Goal: Task Accomplishment & Management: Manage account settings

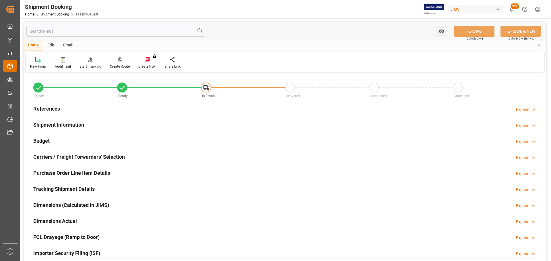
scroll to position [29, 0]
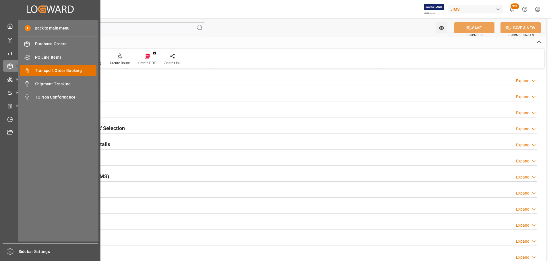
click at [59, 72] on span "Transport Order Booking" at bounding box center [66, 71] width 62 height 6
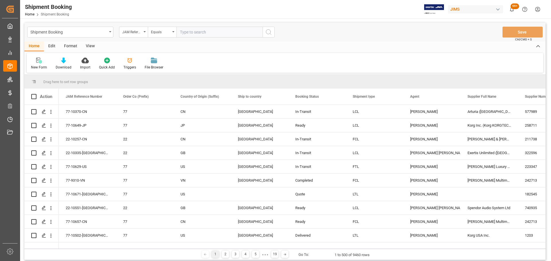
click at [193, 34] on input "text" at bounding box center [219, 32] width 86 height 11
paste input "77-10502-[GEOGRAPHIC_DATA]"
type input "77-10502-[GEOGRAPHIC_DATA]"
click at [263, 33] on button "search button" at bounding box center [269, 32] width 12 height 11
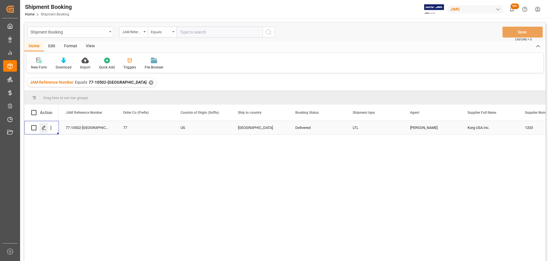
click at [46, 129] on icon "Press SPACE to select this row." at bounding box center [44, 128] width 5 height 5
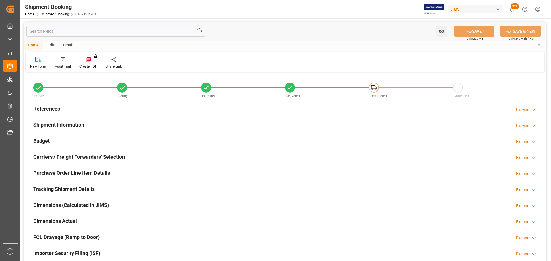
type input "0"
click at [73, 112] on div "References Expand" at bounding box center [284, 108] width 503 height 11
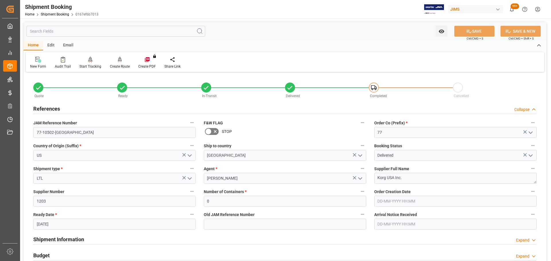
click at [73, 112] on div "References Collapse" at bounding box center [284, 108] width 503 height 11
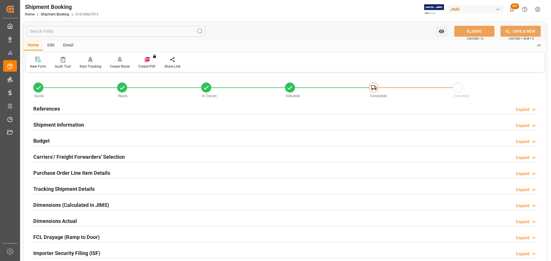
click at [71, 123] on h2 "Shipment Information" at bounding box center [58, 125] width 51 height 8
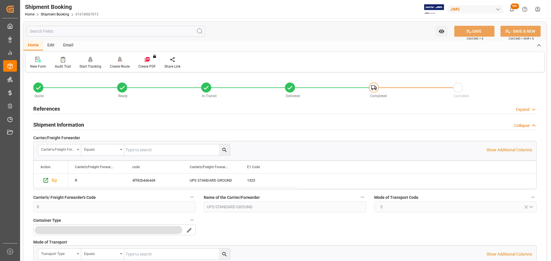
click at [71, 123] on h2 "Shipment Information" at bounding box center [58, 125] width 51 height 8
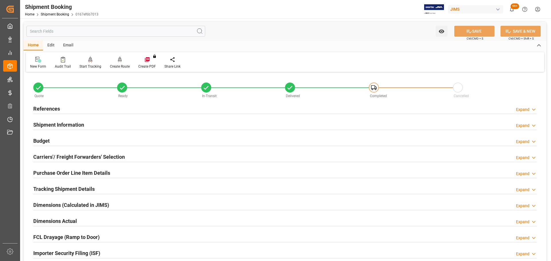
click at [71, 123] on h2 "Shipment Information" at bounding box center [58, 125] width 51 height 8
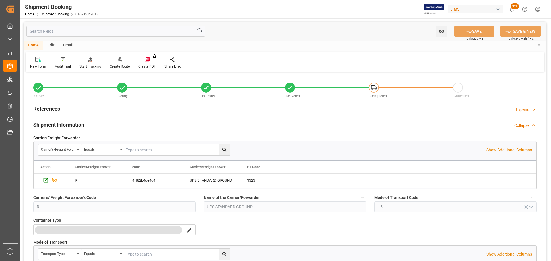
click at [71, 123] on h2 "Shipment Information" at bounding box center [58, 125] width 51 height 8
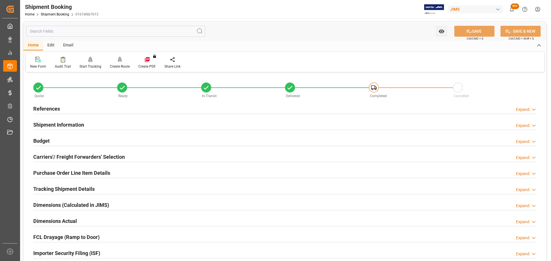
click at [66, 139] on div "Budget Expand" at bounding box center [284, 140] width 503 height 11
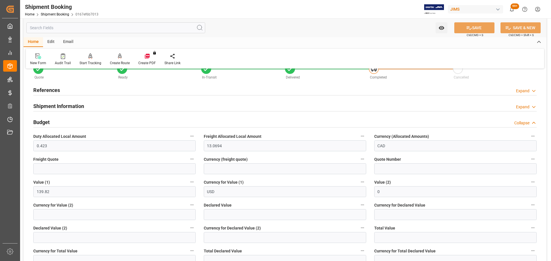
scroll to position [29, 0]
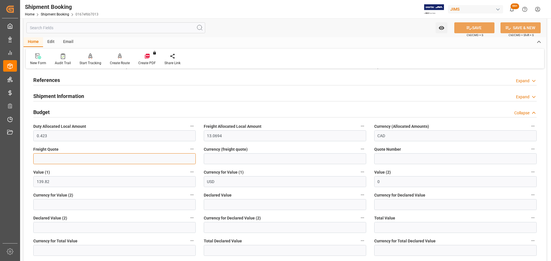
click at [55, 160] on input "text" at bounding box center [114, 159] width 162 height 11
click at [69, 159] on input "text" at bounding box center [114, 159] width 162 height 11
type input "25"
click at [262, 160] on input at bounding box center [285, 159] width 162 height 11
type input "CAD"
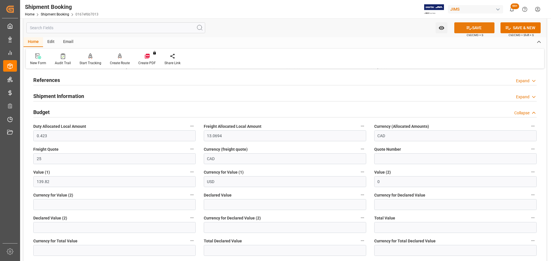
click at [473, 28] on button "SAVE" at bounding box center [474, 27] width 40 height 11
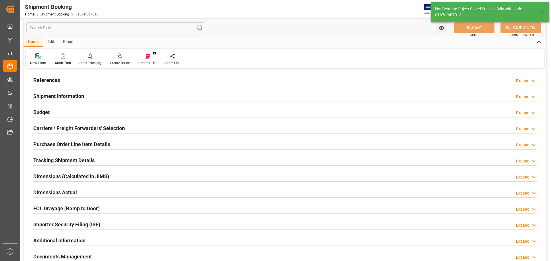
click at [106, 112] on div "Budget Expand" at bounding box center [284, 111] width 503 height 11
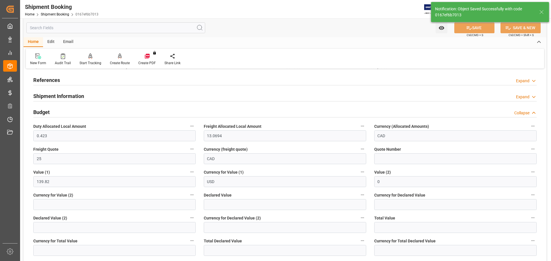
click at [106, 112] on div "Budget Collapse" at bounding box center [284, 111] width 503 height 11
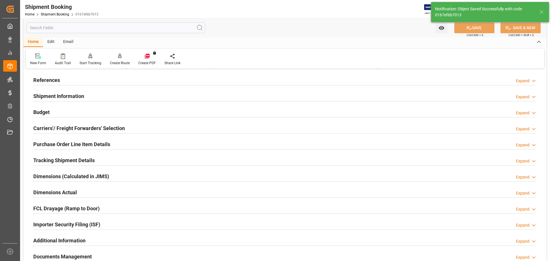
click at [101, 126] on h2 "Carriers'/ Freight Forwarders' Selection" at bounding box center [79, 129] width 92 height 8
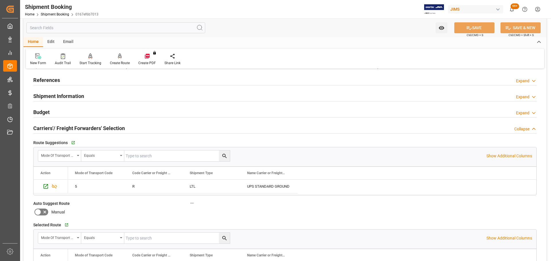
click at [101, 126] on h2 "Carriers'/ Freight Forwarders' Selection" at bounding box center [79, 129] width 92 height 8
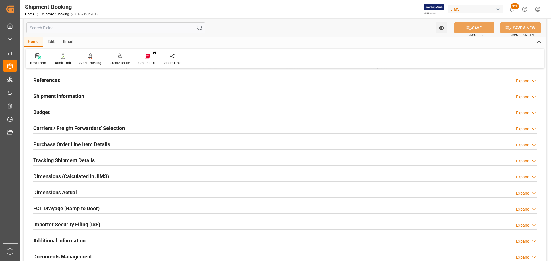
click at [94, 143] on h2 "Purchase Order Line Item Details" at bounding box center [71, 145] width 77 height 8
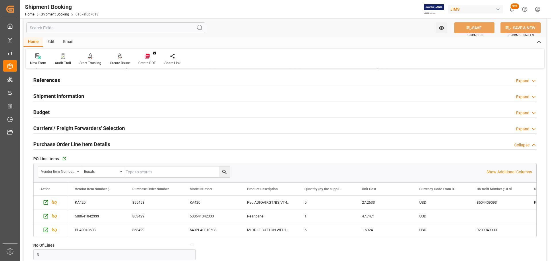
click at [94, 143] on h2 "Purchase Order Line Item Details" at bounding box center [71, 145] width 77 height 8
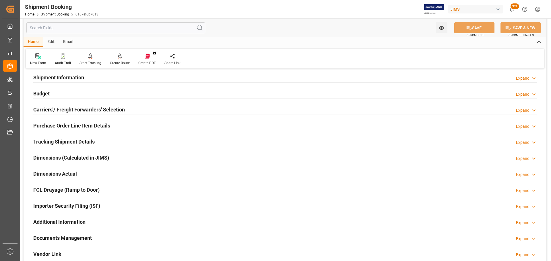
scroll to position [57, 0]
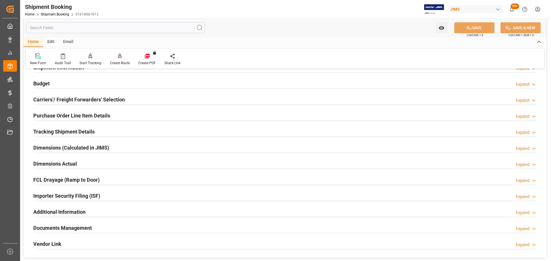
click at [92, 131] on h2 "Tracking Shipment Details" at bounding box center [63, 132] width 61 height 8
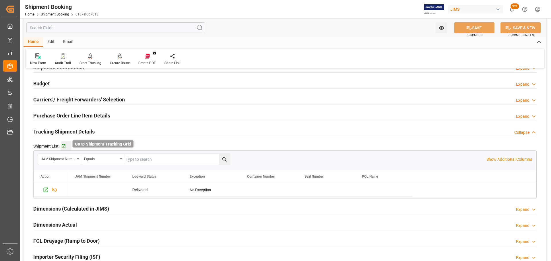
click at [64, 147] on icon "button" at bounding box center [63, 146] width 5 height 5
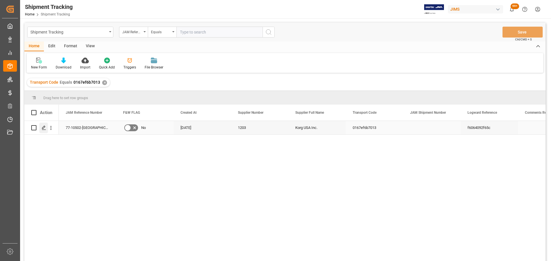
click at [42, 125] on div "Press SPACE to select this row." at bounding box center [43, 128] width 9 height 11
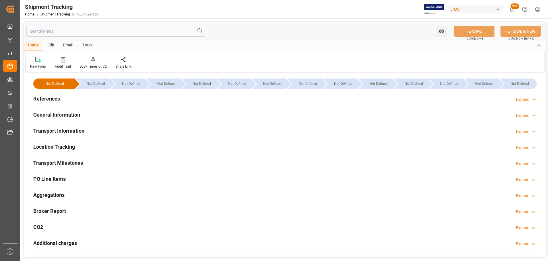
click at [118, 96] on div "References Expand" at bounding box center [284, 98] width 503 height 11
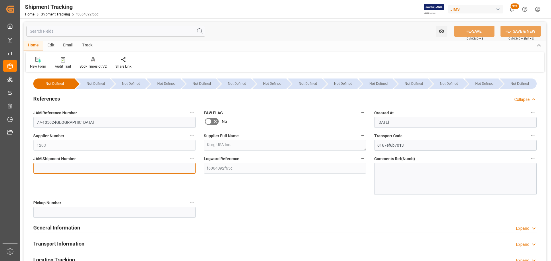
click at [62, 167] on input at bounding box center [114, 168] width 162 height 11
paste input "72651"
type input "72651"
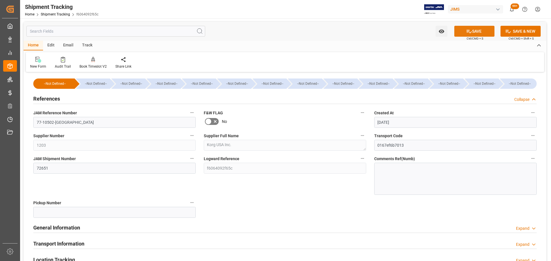
click at [476, 33] on button "SAVE" at bounding box center [474, 31] width 40 height 11
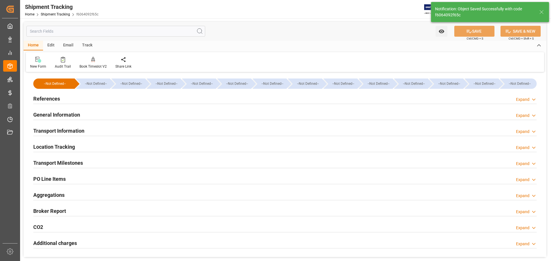
type input "Received Complete"
click at [70, 98] on div "References Expand" at bounding box center [284, 98] width 503 height 11
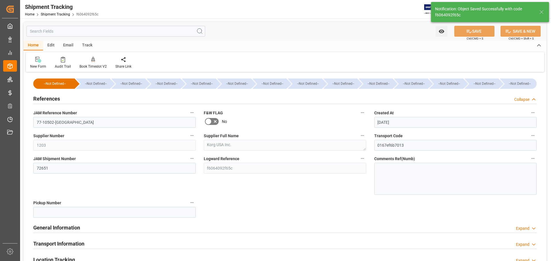
click at [62, 98] on div "References Collapse" at bounding box center [284, 98] width 503 height 11
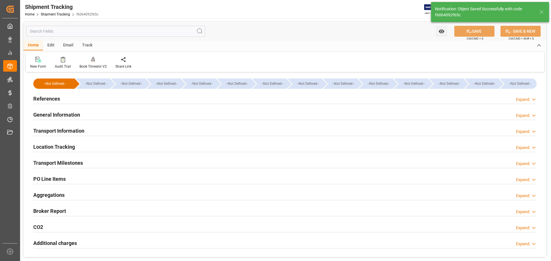
click at [64, 113] on h2 "General Information" at bounding box center [56, 115] width 47 height 8
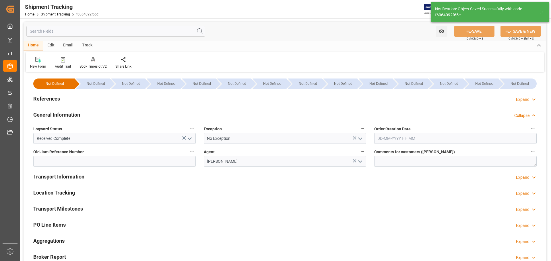
click at [78, 115] on h2 "General Information" at bounding box center [56, 115] width 47 height 8
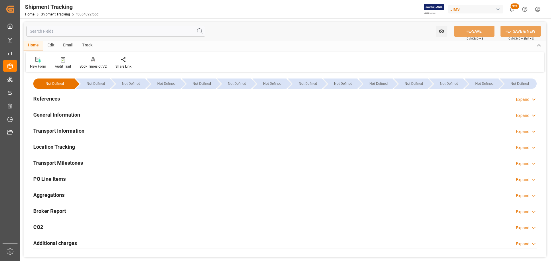
click at [76, 130] on h2 "Transport Information" at bounding box center [58, 131] width 51 height 8
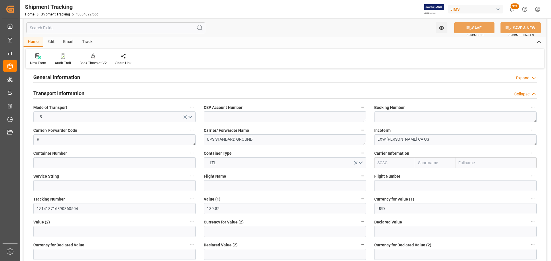
scroll to position [29, 0]
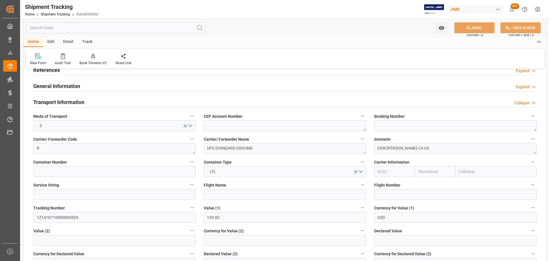
click at [92, 103] on div "Transport Information Collapse" at bounding box center [284, 101] width 503 height 11
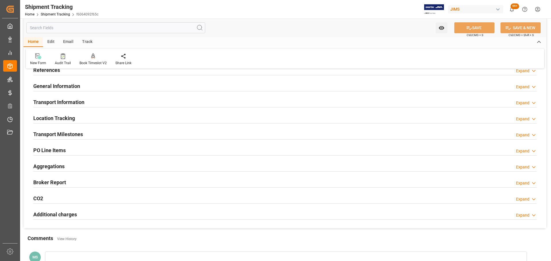
click at [89, 121] on div "Location Tracking Expand" at bounding box center [284, 117] width 503 height 11
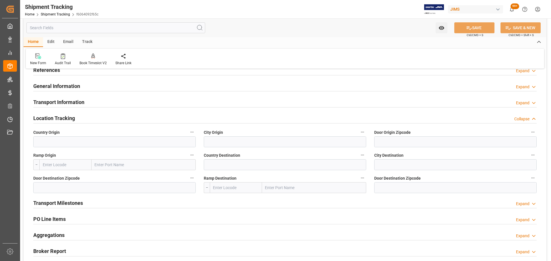
click at [88, 120] on div "Location Tracking Collapse" at bounding box center [284, 117] width 503 height 11
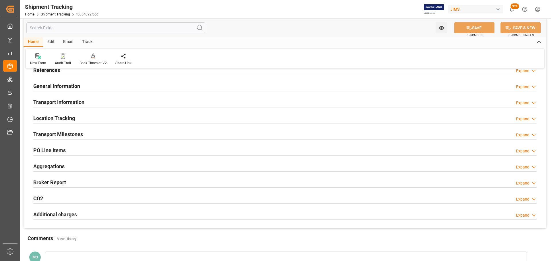
click at [88, 133] on div "Transport Milestones Expand" at bounding box center [284, 134] width 503 height 11
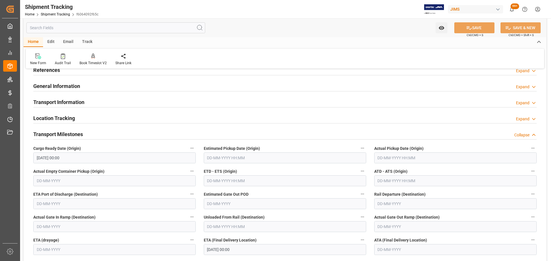
click at [87, 131] on div "Transport Milestones Collapse" at bounding box center [284, 134] width 503 height 11
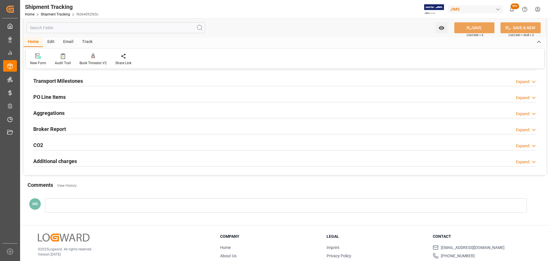
scroll to position [86, 0]
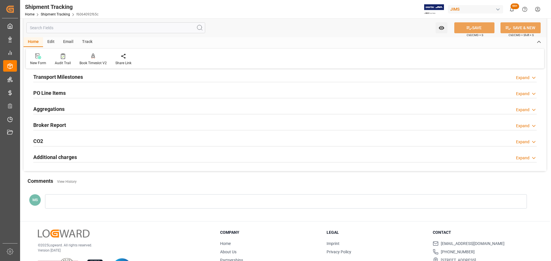
click at [86, 92] on div "PO Line Items Expand" at bounding box center [284, 92] width 503 height 11
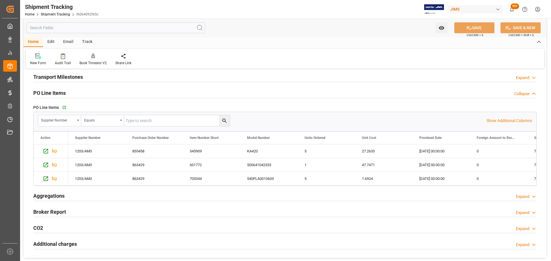
click at [86, 92] on div "PO Line Items Collapse" at bounding box center [284, 92] width 503 height 11
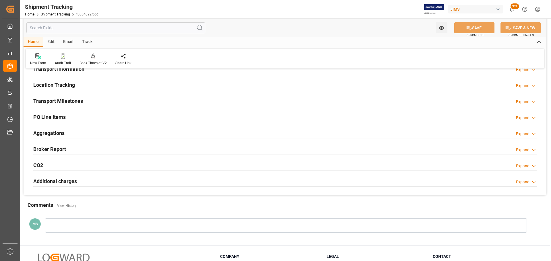
scroll to position [0, 0]
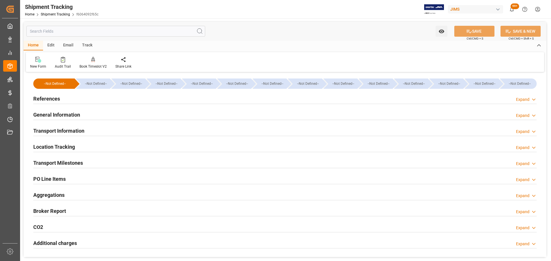
click at [73, 99] on div "References Expand" at bounding box center [284, 98] width 503 height 11
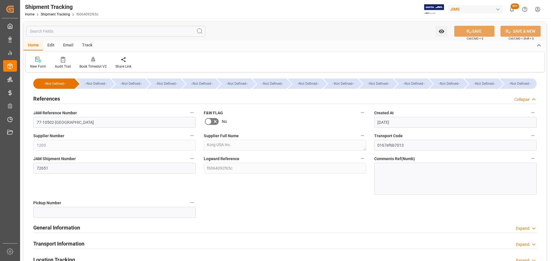
click at [73, 99] on div "References Collapse" at bounding box center [284, 98] width 503 height 11
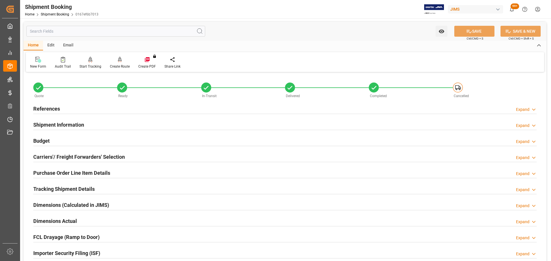
click at [88, 143] on div "Budget Expand" at bounding box center [284, 140] width 503 height 11
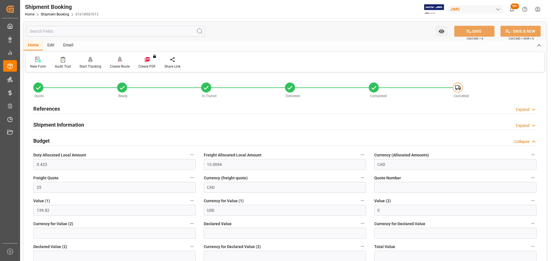
click at [90, 142] on div "Budget Collapse" at bounding box center [284, 140] width 503 height 11
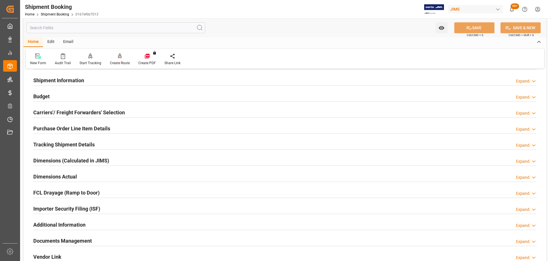
scroll to position [57, 0]
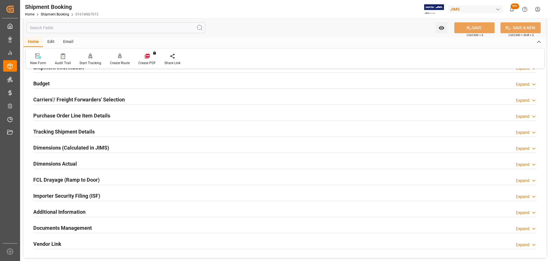
click at [92, 131] on h2 "Tracking Shipment Details" at bounding box center [63, 132] width 61 height 8
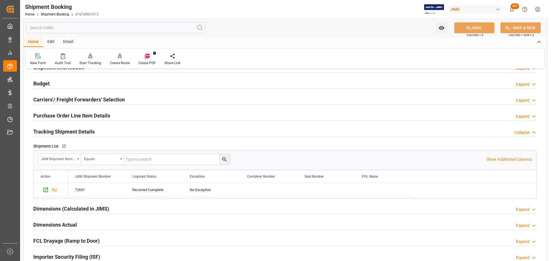
click at [92, 131] on h2 "Tracking Shipment Details" at bounding box center [63, 132] width 61 height 8
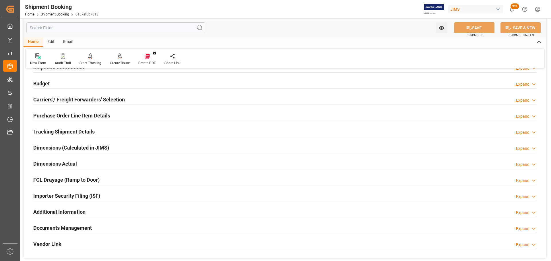
click at [89, 160] on div "Dimensions Actual Expand" at bounding box center [284, 163] width 503 height 11
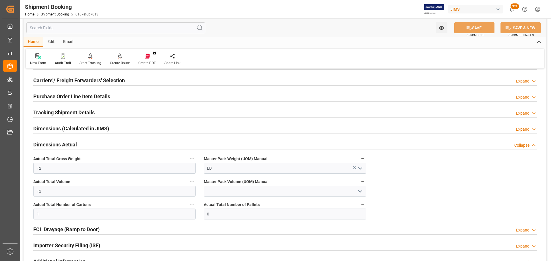
scroll to position [86, 0]
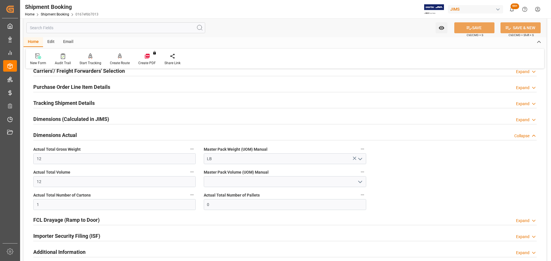
click at [99, 135] on div "Dimensions Actual Collapse" at bounding box center [284, 134] width 503 height 11
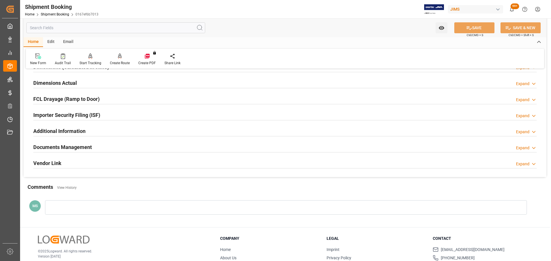
scroll to position [143, 0]
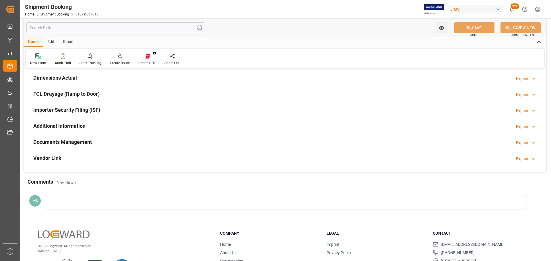
click at [83, 140] on h2 "Documents Management" at bounding box center [62, 142] width 59 height 8
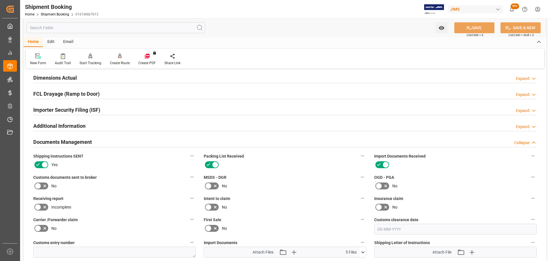
scroll to position [172, 0]
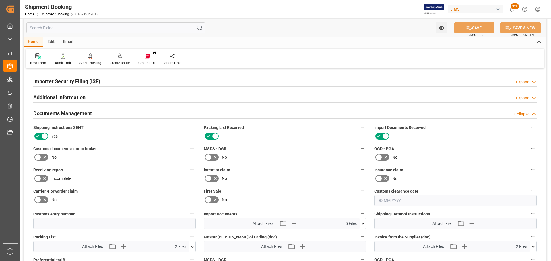
click at [48, 155] on icon at bounding box center [44, 157] width 7 height 7
click at [0, 0] on input "checkbox" at bounding box center [0, 0] width 0 height 0
click at [477, 30] on button "SAVE" at bounding box center [474, 27] width 40 height 11
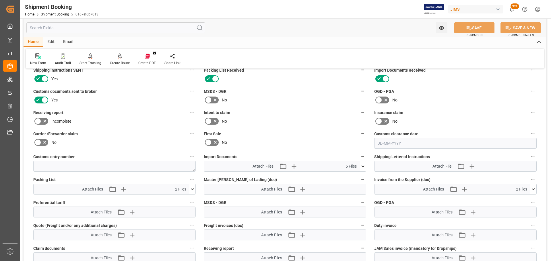
scroll to position [258, 0]
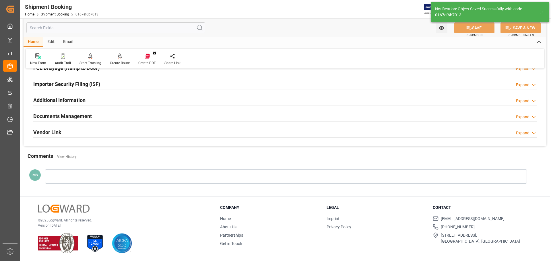
click at [85, 111] on div "Documents Management" at bounding box center [62, 115] width 59 height 11
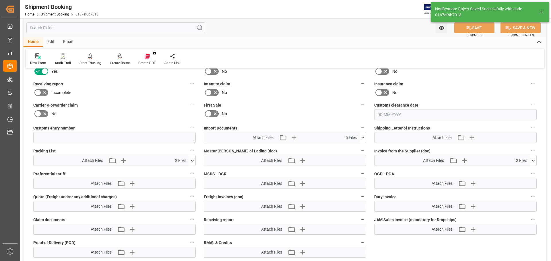
click at [362, 136] on icon at bounding box center [363, 138] width 6 height 6
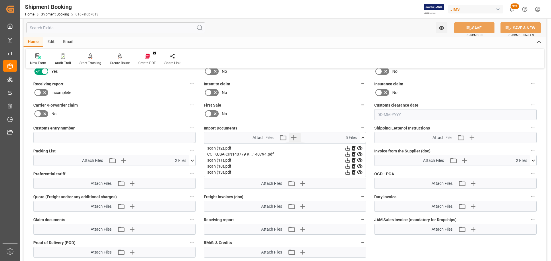
click at [295, 137] on icon "button" at bounding box center [293, 137] width 9 height 9
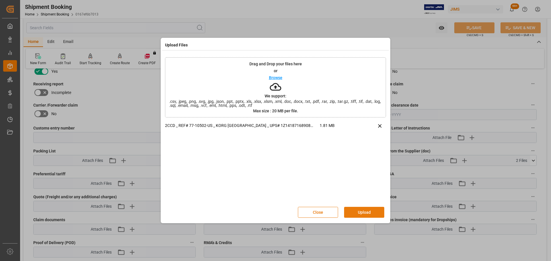
click at [359, 213] on button "Upload" at bounding box center [364, 212] width 40 height 11
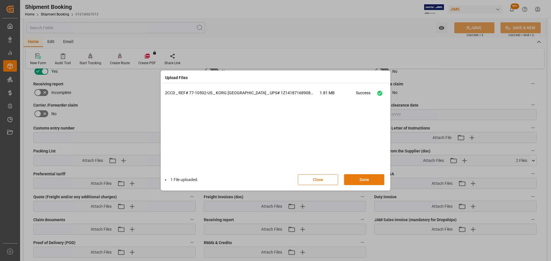
click at [370, 178] on button "Done" at bounding box center [364, 179] width 40 height 11
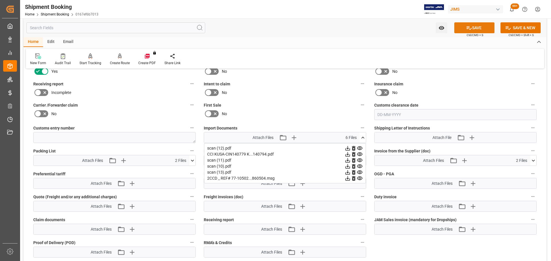
click at [475, 27] on button "SAVE" at bounding box center [474, 27] width 40 height 11
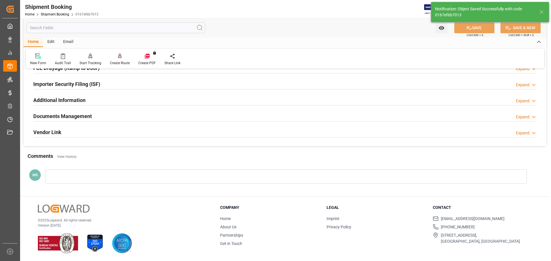
click at [72, 115] on h2 "Documents Management" at bounding box center [62, 116] width 59 height 8
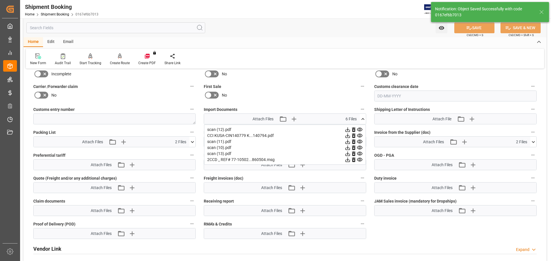
scroll to position [287, 0]
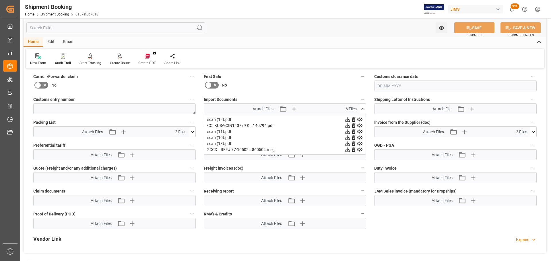
click at [361, 109] on icon at bounding box center [363, 109] width 6 height 6
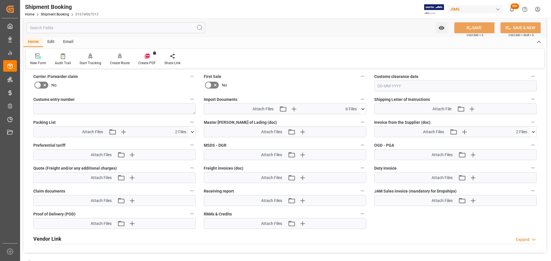
click at [361, 109] on icon at bounding box center [363, 109] width 6 height 6
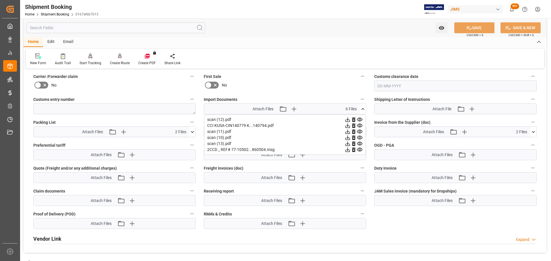
click at [361, 109] on icon at bounding box center [363, 109] width 6 height 6
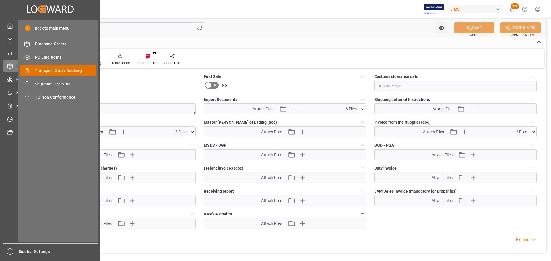
click at [72, 71] on span "Transport Order Booking" at bounding box center [66, 71] width 62 height 6
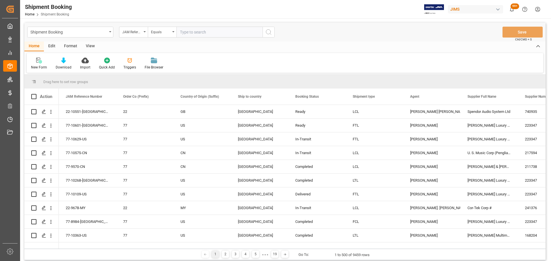
click at [218, 32] on input "text" at bounding box center [219, 32] width 86 height 11
type input "77-10537-US"
click at [269, 33] on icon "search button" at bounding box center [268, 32] width 7 height 7
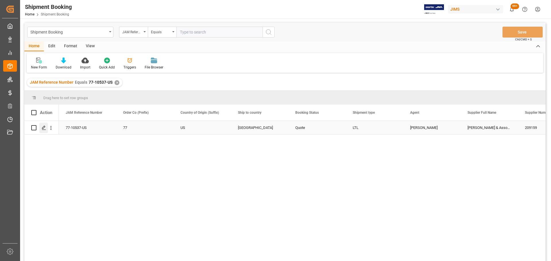
click at [45, 128] on icon "Press SPACE to select this row." at bounding box center [44, 128] width 5 height 5
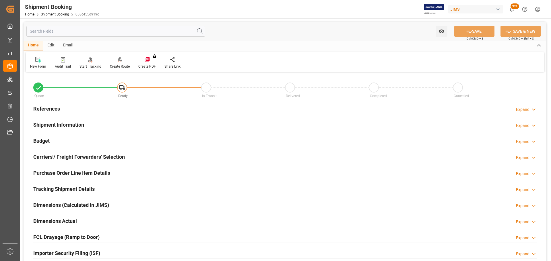
click at [54, 110] on h2 "References" at bounding box center [46, 109] width 27 height 8
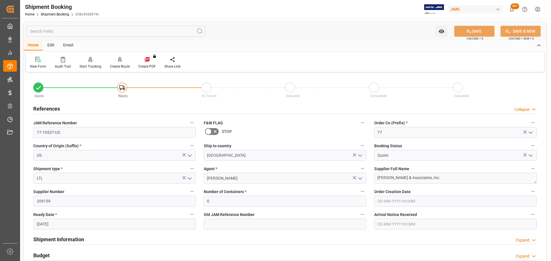
click at [54, 110] on h2 "References" at bounding box center [46, 109] width 27 height 8
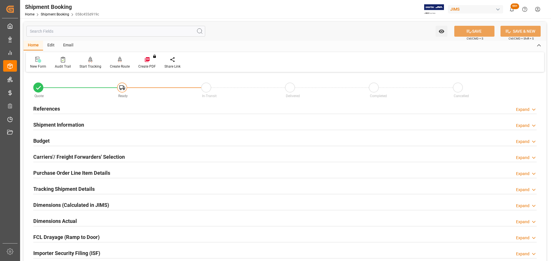
click at [54, 110] on h2 "References" at bounding box center [46, 109] width 27 height 8
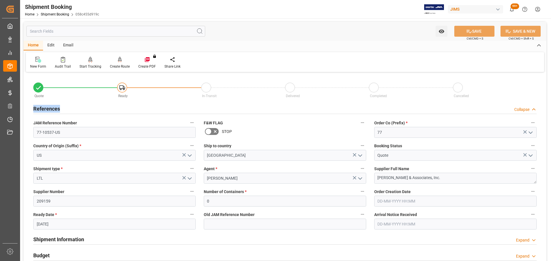
click at [54, 110] on h2 "References" at bounding box center [46, 109] width 27 height 8
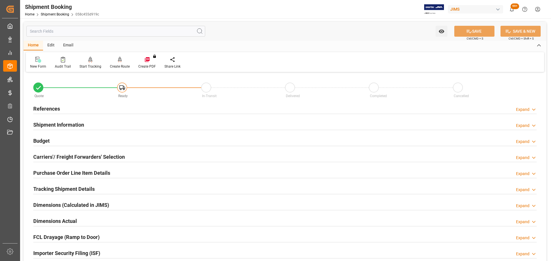
click at [94, 125] on div "Shipment Information Expand" at bounding box center [284, 124] width 503 height 11
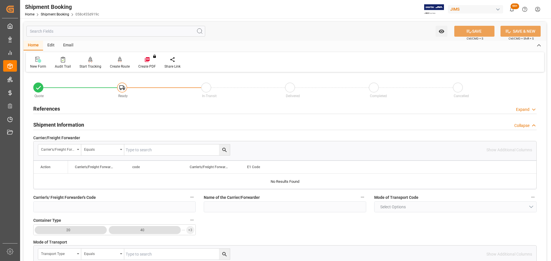
click at [94, 125] on div "Shipment Information Collapse" at bounding box center [284, 124] width 503 height 11
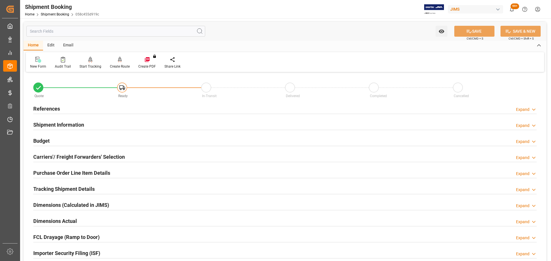
scroll to position [29, 0]
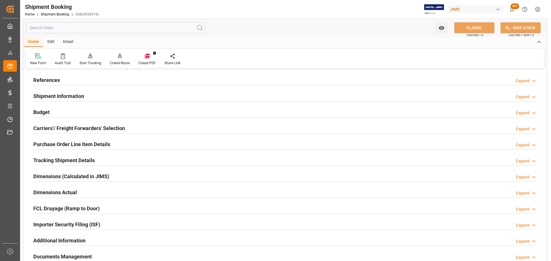
click at [77, 114] on div "Budget Expand" at bounding box center [284, 111] width 503 height 11
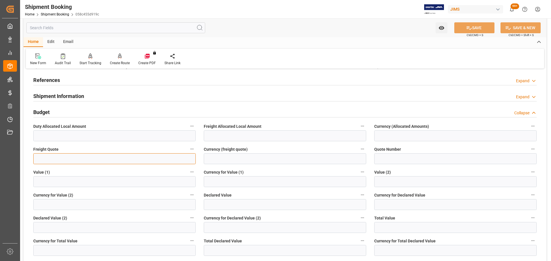
click at [62, 154] on input "text" at bounding box center [114, 159] width 162 height 11
click at [73, 158] on input "text" at bounding box center [114, 159] width 162 height 11
type input "447"
click at [220, 156] on input at bounding box center [285, 159] width 162 height 11
type input "CAD"
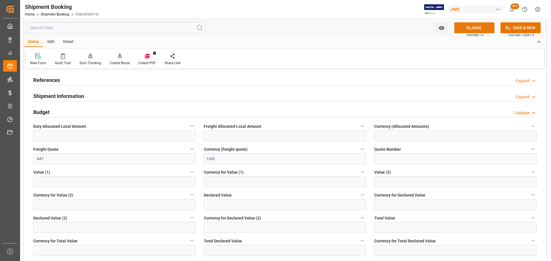
click at [477, 27] on button "SAVE" at bounding box center [474, 27] width 40 height 11
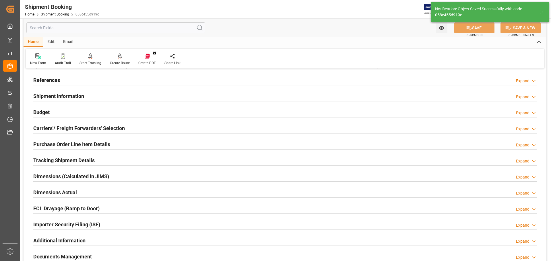
click at [53, 115] on div "Budget Expand" at bounding box center [284, 111] width 503 height 11
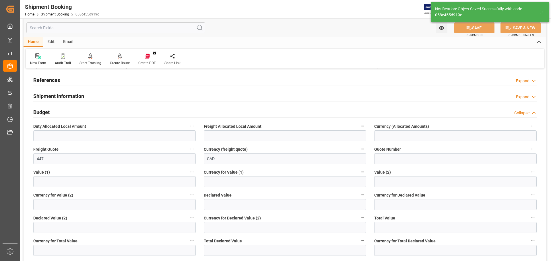
click at [53, 115] on div "Budget Collapse" at bounding box center [284, 111] width 503 height 11
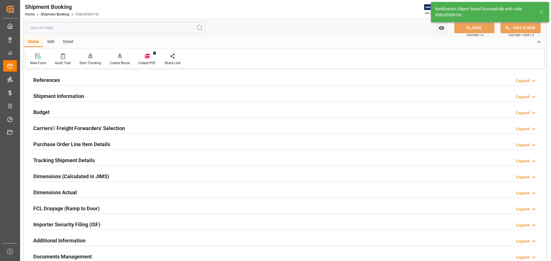
click at [66, 98] on h2 "Shipment Information" at bounding box center [58, 96] width 51 height 8
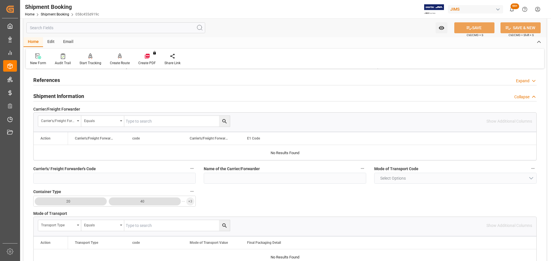
click at [72, 96] on h2 "Shipment Information" at bounding box center [58, 96] width 51 height 8
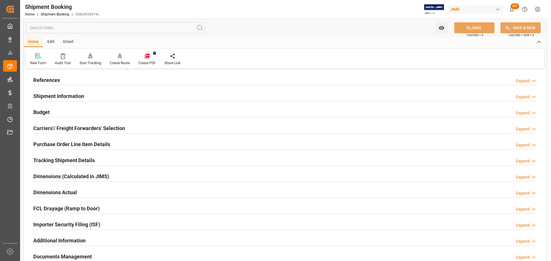
click at [72, 126] on h2 "Carriers'/ Freight Forwarders' Selection" at bounding box center [79, 129] width 92 height 8
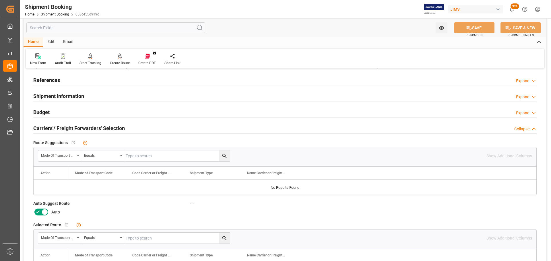
click at [36, 214] on icon at bounding box center [37, 212] width 7 height 7
click at [0, 0] on input "checkbox" at bounding box center [0, 0] width 0 height 0
click at [473, 30] on button "SAVE" at bounding box center [474, 27] width 40 height 11
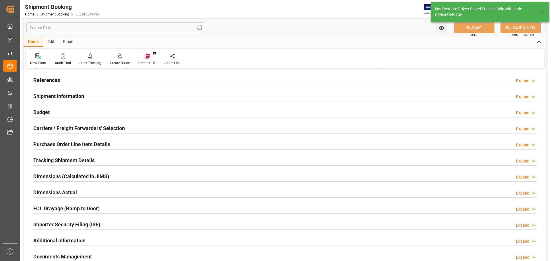
click at [122, 61] on div "Create Route" at bounding box center [120, 63] width 20 height 5
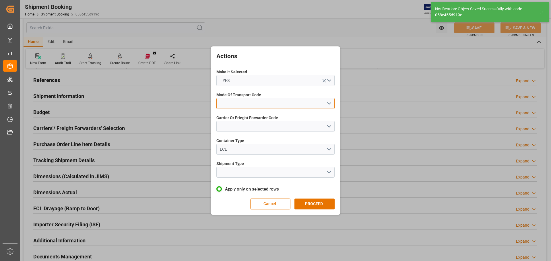
click at [229, 105] on button "open menu" at bounding box center [275, 103] width 118 height 11
click at [233, 129] on div "3- TRUCKR" at bounding box center [276, 129] width 118 height 12
click at [233, 129] on button "open menu" at bounding box center [275, 126] width 118 height 11
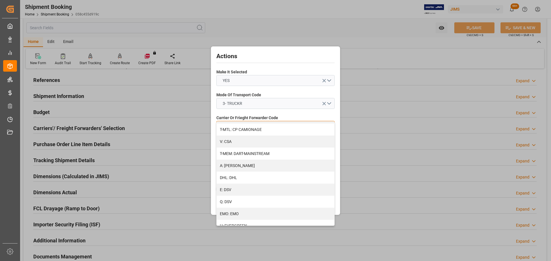
scroll to position [57, 0]
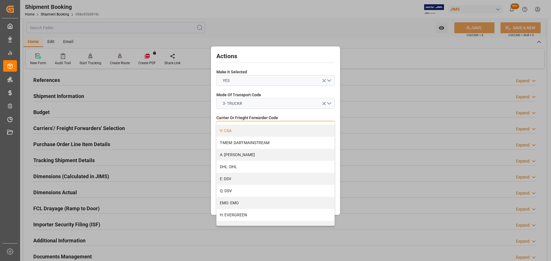
click at [234, 135] on div "V: CSA" at bounding box center [276, 131] width 118 height 12
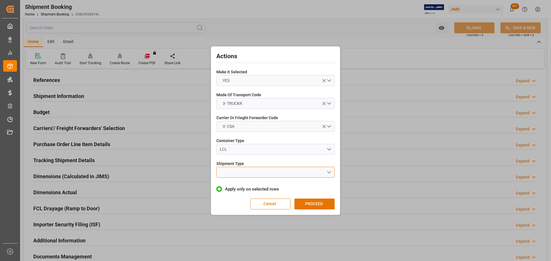
click at [234, 172] on button "open menu" at bounding box center [275, 172] width 118 height 11
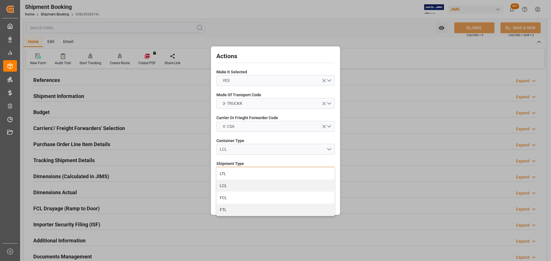
click at [234, 172] on div "LTL" at bounding box center [276, 174] width 118 height 12
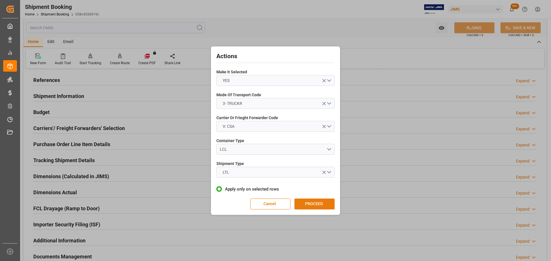
click at [298, 205] on button "PROCEED" at bounding box center [314, 204] width 40 height 11
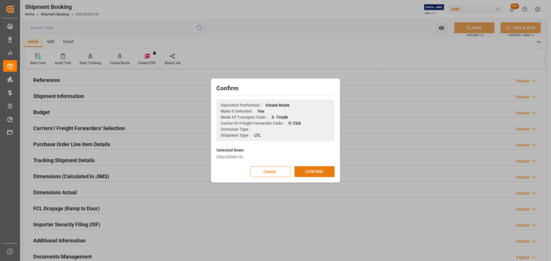
click at [310, 167] on button "CONFIRM" at bounding box center [314, 171] width 40 height 11
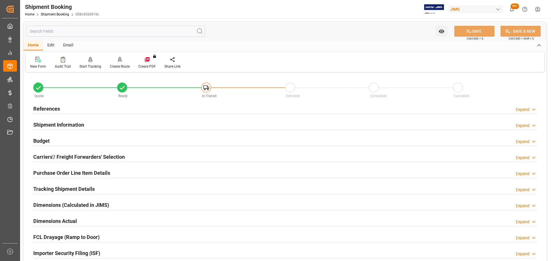
click at [50, 138] on div "Budget Expand" at bounding box center [284, 140] width 503 height 11
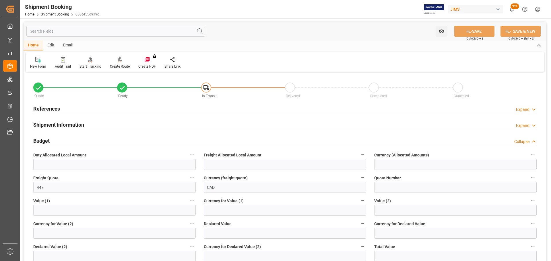
click at [58, 140] on div "Budget Collapse" at bounding box center [284, 140] width 503 height 11
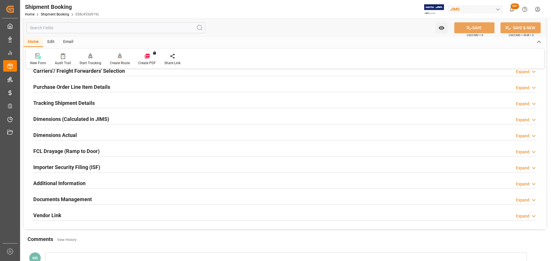
scroll to position [115, 0]
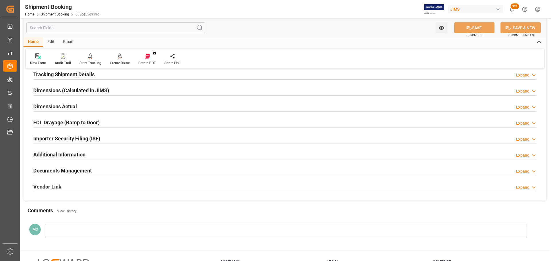
click at [67, 168] on h2 "Documents Management" at bounding box center [62, 171] width 59 height 8
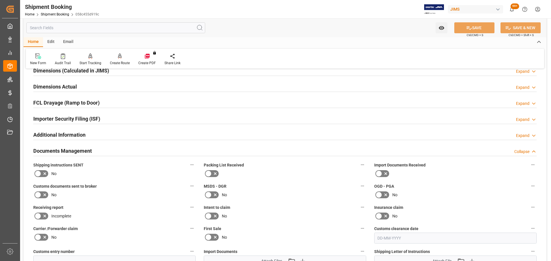
scroll to position [143, 0]
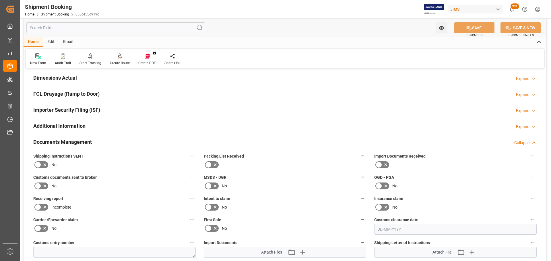
click at [47, 164] on icon at bounding box center [44, 165] width 7 height 7
click at [0, 0] on input "checkbox" at bounding box center [0, 0] width 0 height 0
click at [477, 30] on button "SAVE" at bounding box center [474, 27] width 40 height 11
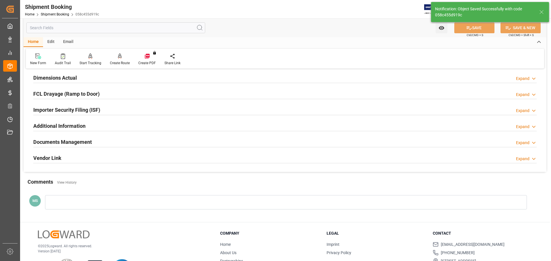
scroll to position [169, 0]
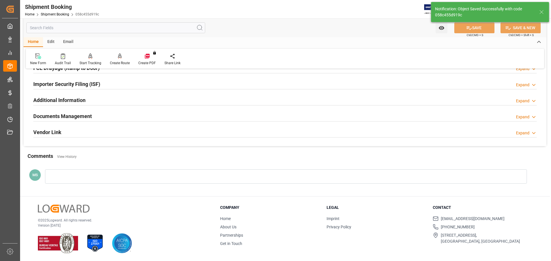
click at [86, 120] on h2 "Documents Management" at bounding box center [62, 116] width 59 height 8
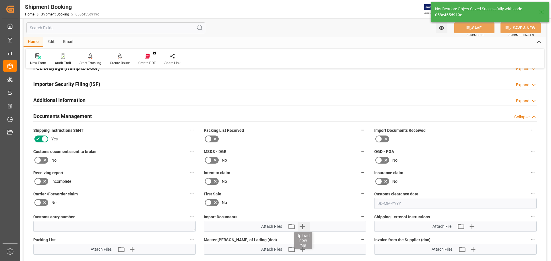
click at [301, 226] on icon "button" at bounding box center [302, 226] width 5 height 5
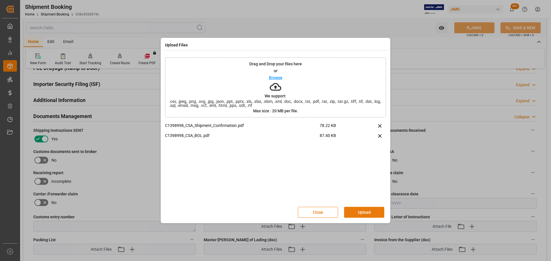
click at [360, 211] on button "Upload" at bounding box center [364, 212] width 40 height 11
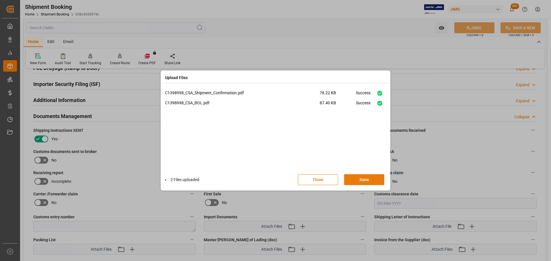
click at [366, 179] on button "Done" at bounding box center [364, 179] width 40 height 11
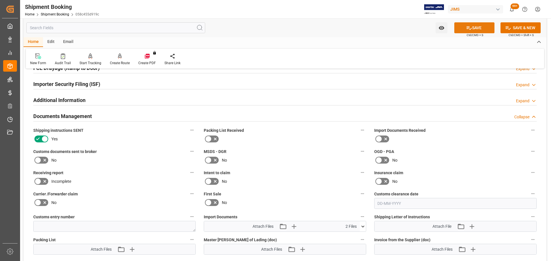
click at [480, 26] on button "SAVE" at bounding box center [474, 27] width 40 height 11
